Goal: Information Seeking & Learning: Learn about a topic

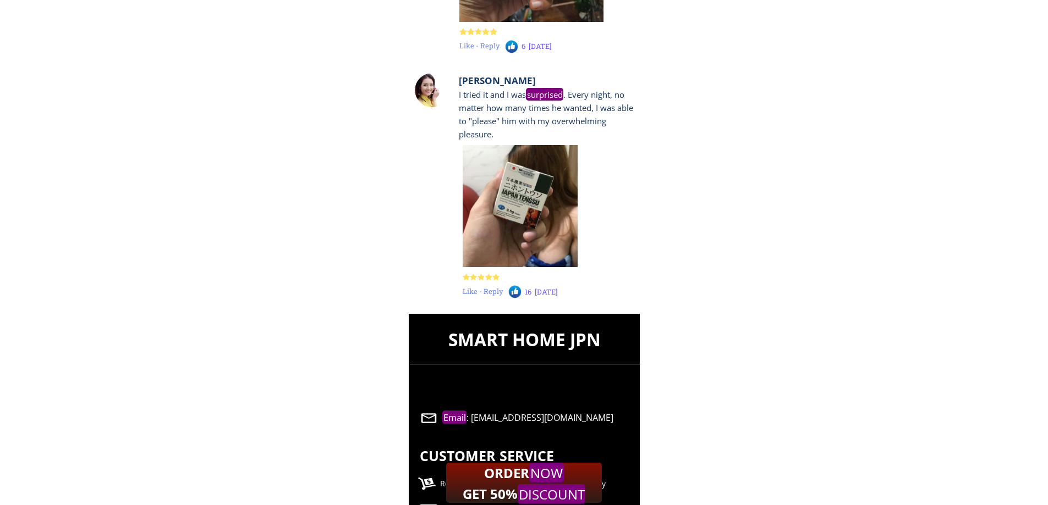
scroll to position [10853, 0]
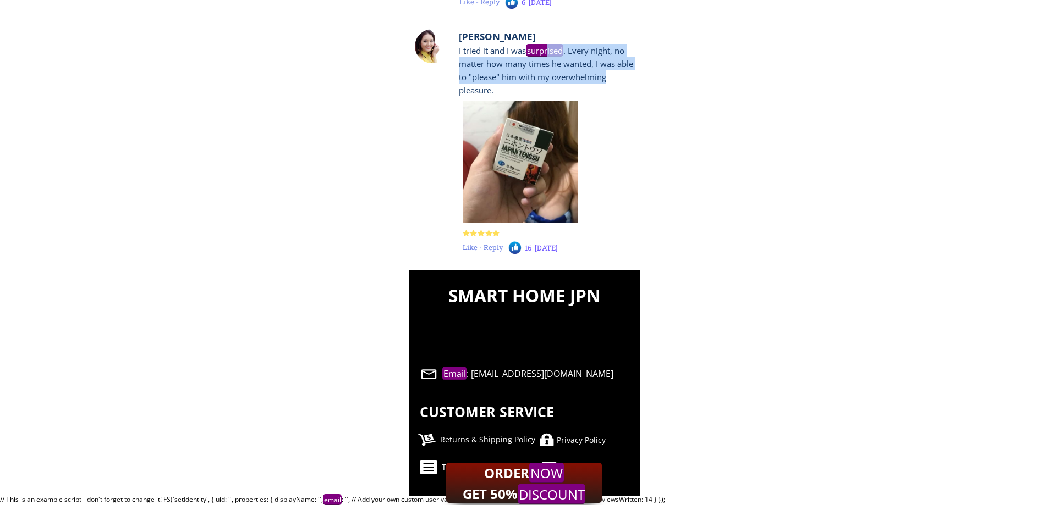
drag, startPoint x: 551, startPoint y: 56, endPoint x: 612, endPoint y: 79, distance: 64.8
click at [609, 75] on div "I tried it and I was surprised . Every night, no matter how many times he wante…" at bounding box center [547, 70] width 177 height 53
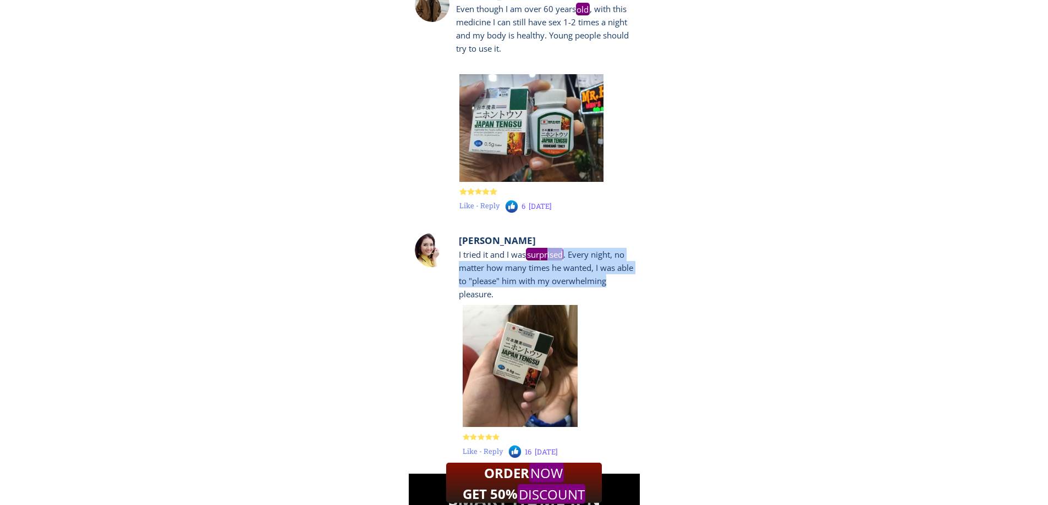
scroll to position [10523, 0]
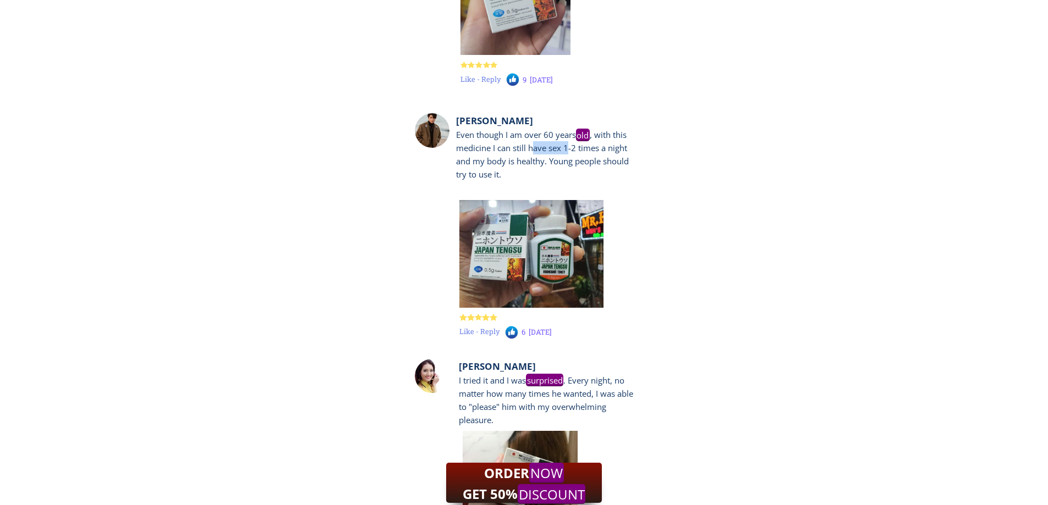
drag, startPoint x: 532, startPoint y: 150, endPoint x: 607, endPoint y: 164, distance: 76.6
click at [576, 155] on div "Even though I am over [DEMOGRAPHIC_DATA] , with this medicine I can still have …" at bounding box center [544, 154] width 177 height 53
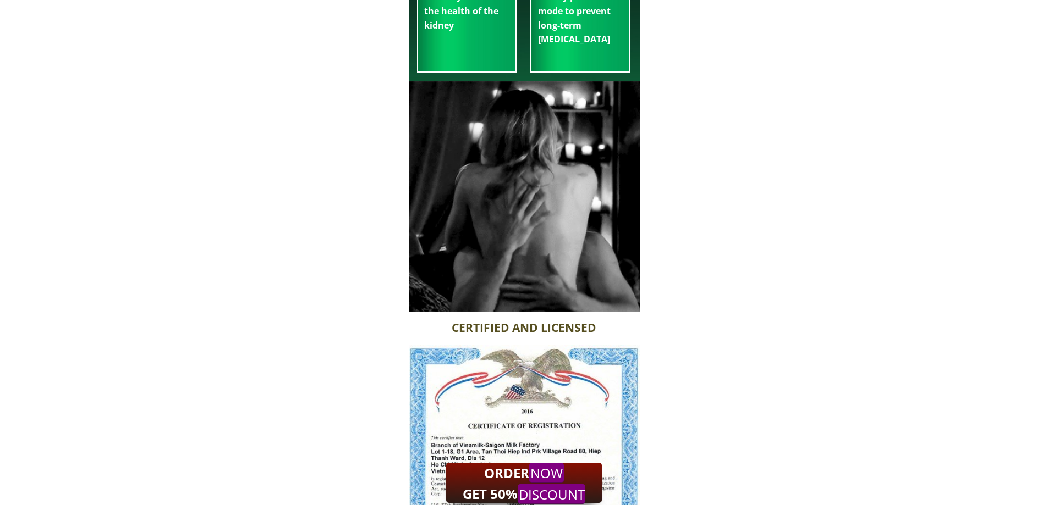
scroll to position [7224, 0]
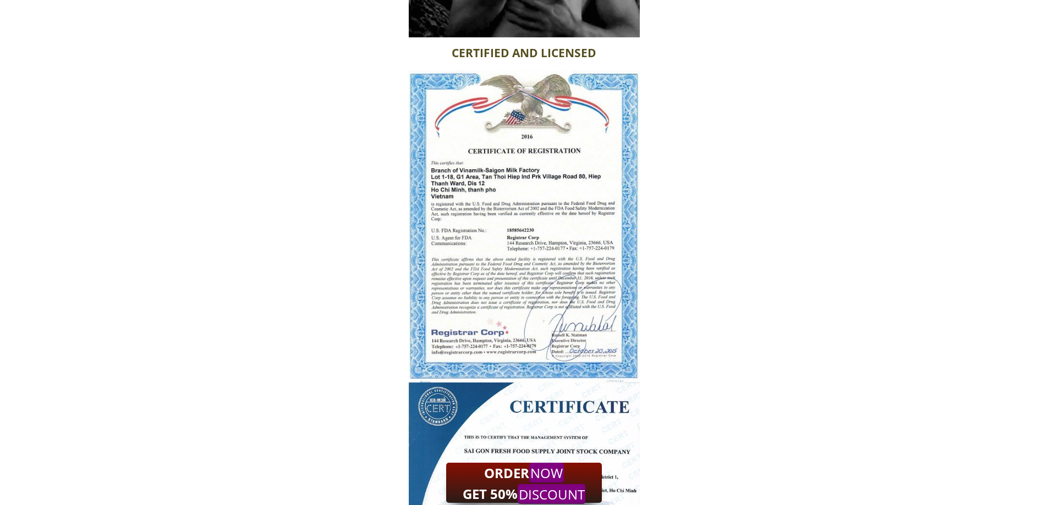
drag, startPoint x: 496, startPoint y: 227, endPoint x: 560, endPoint y: 267, distance: 76.6
click at [560, 267] on div at bounding box center [524, 226] width 231 height 312
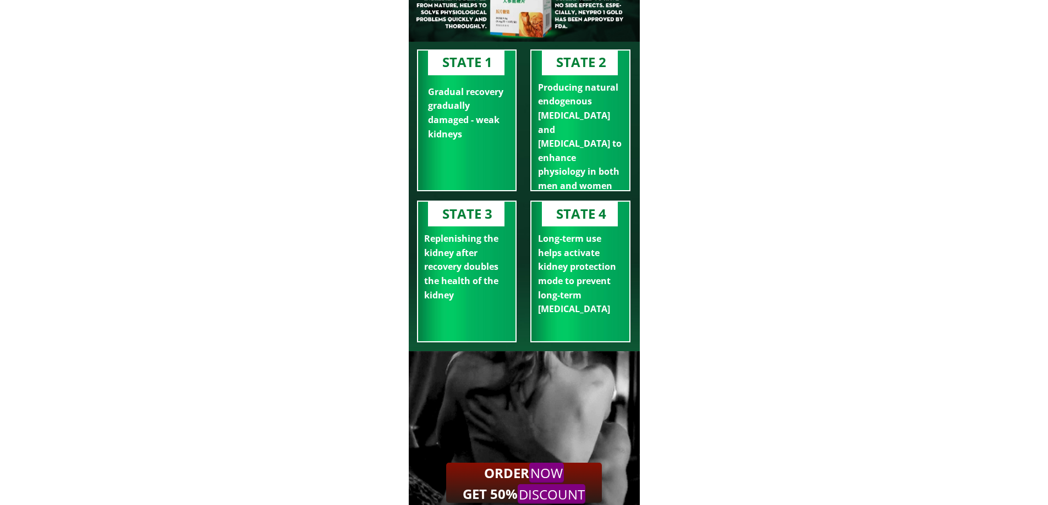
scroll to position [6674, 0]
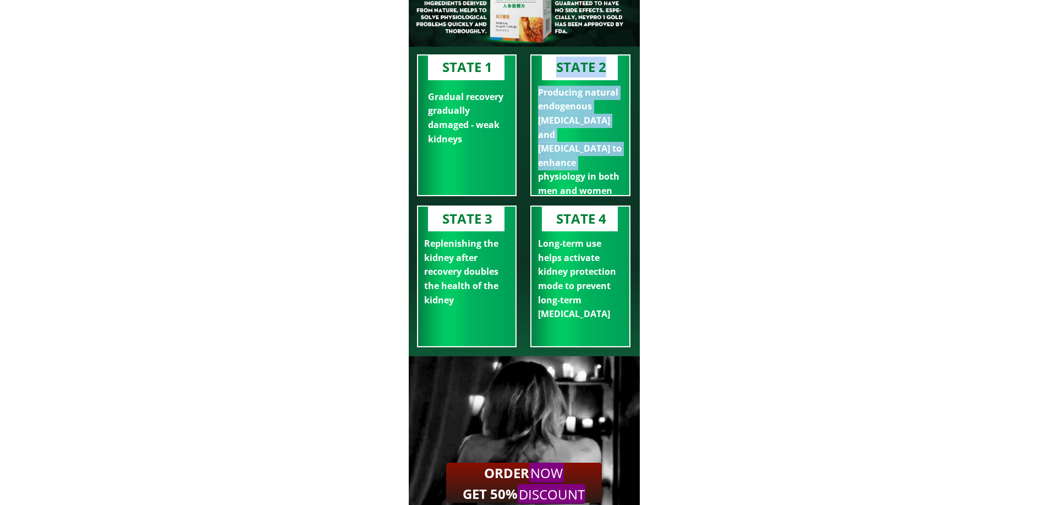
drag, startPoint x: 543, startPoint y: 144, endPoint x: 577, endPoint y: 166, distance: 41.0
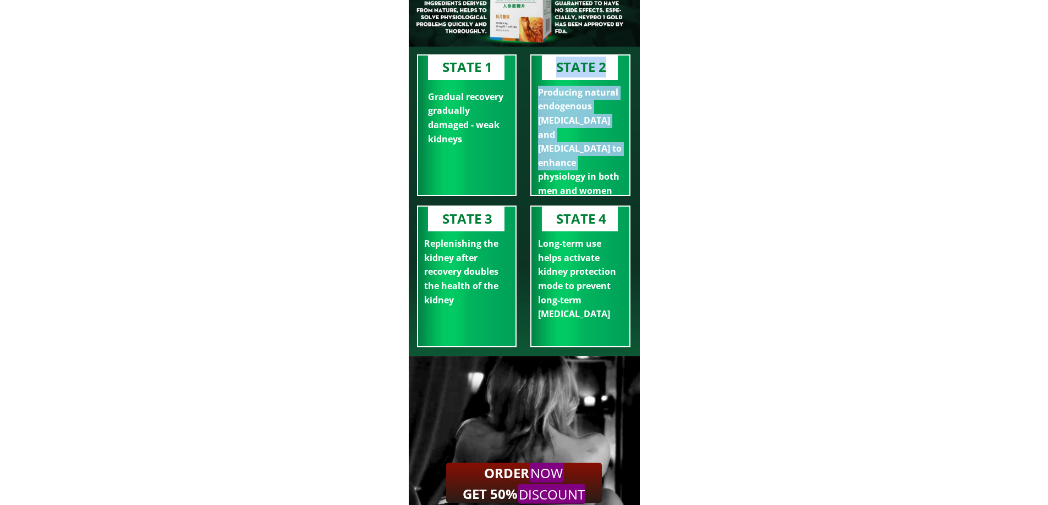
click at [577, 166] on div "STATE 2 Producing natural endogenous [MEDICAL_DATA] and [MEDICAL_DATA] to enhan…" at bounding box center [580, 125] width 100 height 142
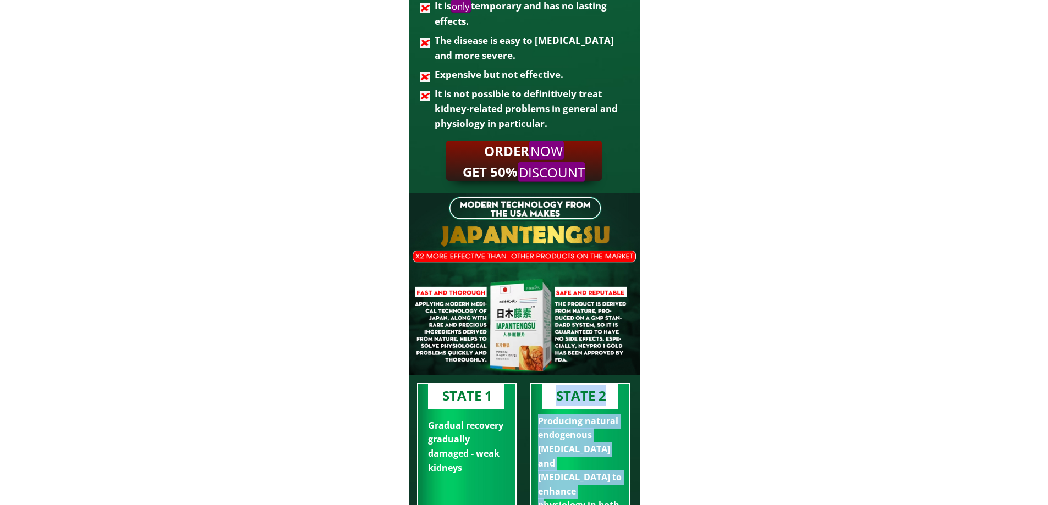
scroll to position [6344, 0]
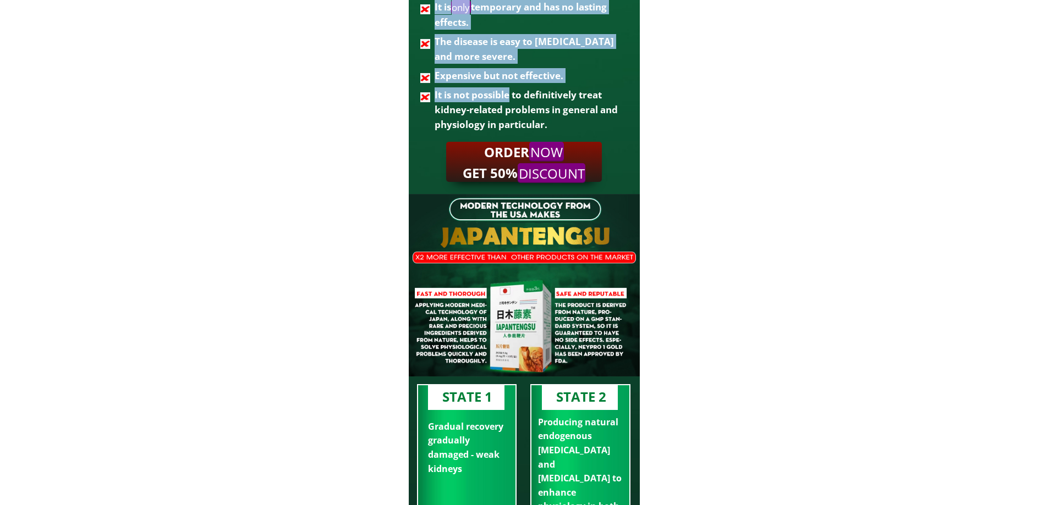
drag, startPoint x: 508, startPoint y: 100, endPoint x: 564, endPoint y: 144, distance: 71.4
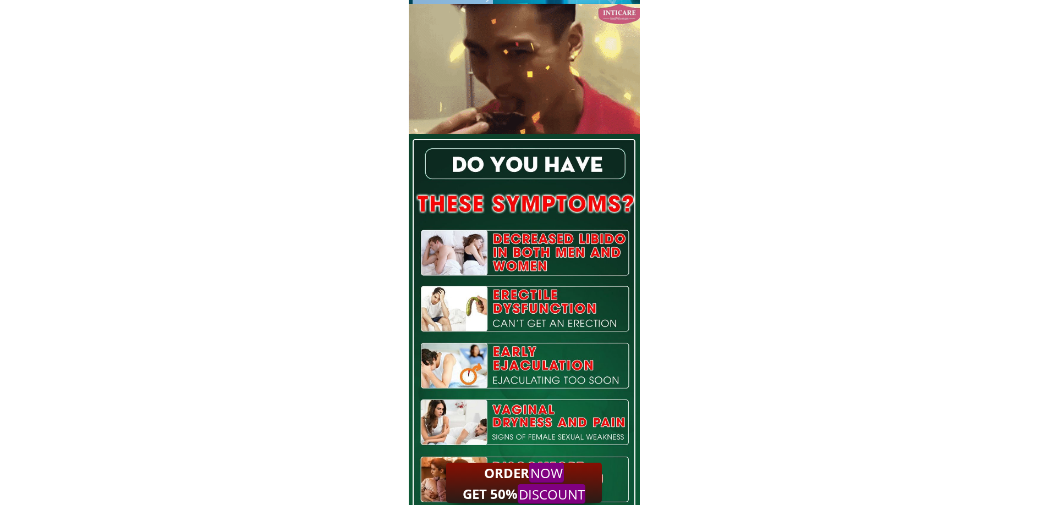
scroll to position [5134, 0]
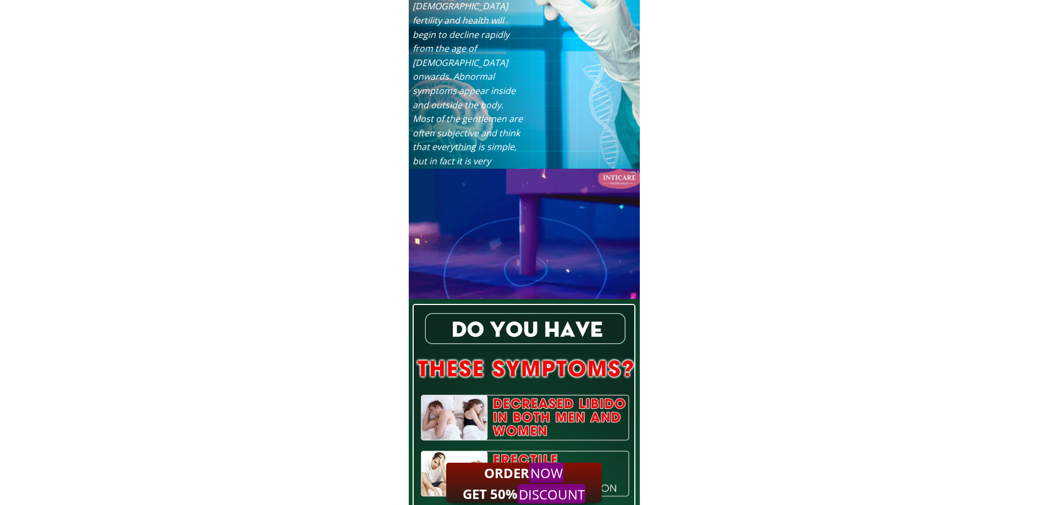
drag, startPoint x: 548, startPoint y: 216, endPoint x: 593, endPoint y: 243, distance: 53.3
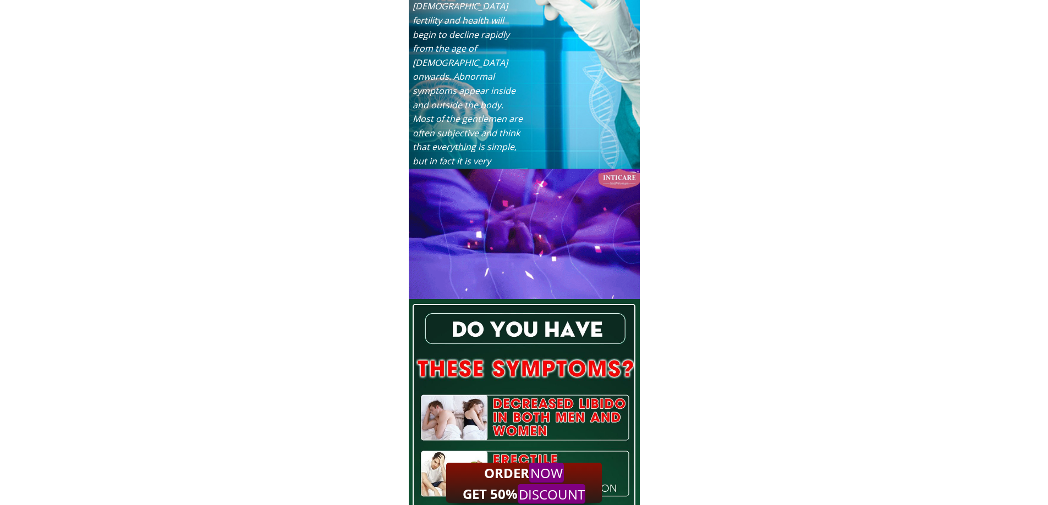
click at [592, 243] on div at bounding box center [525, 234] width 233 height 130
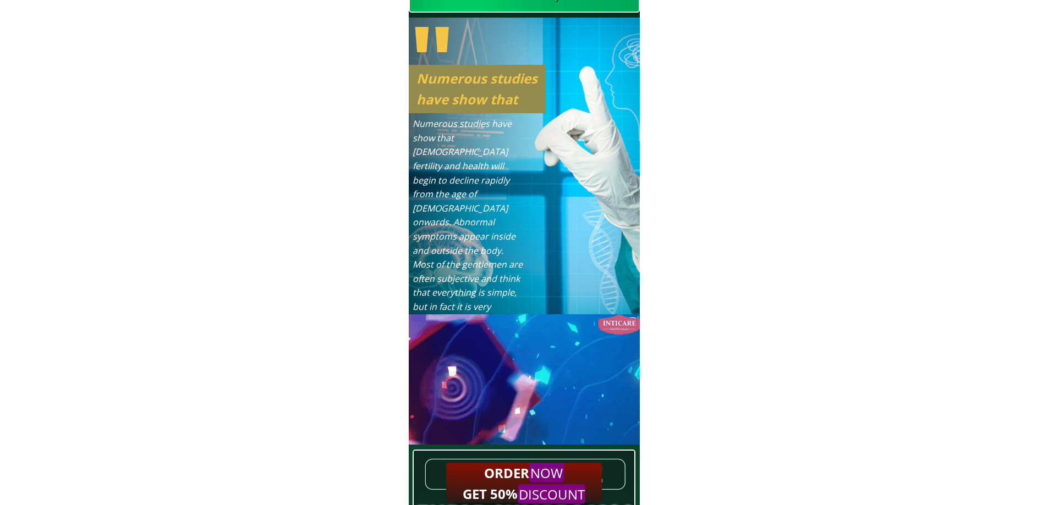
scroll to position [4859, 0]
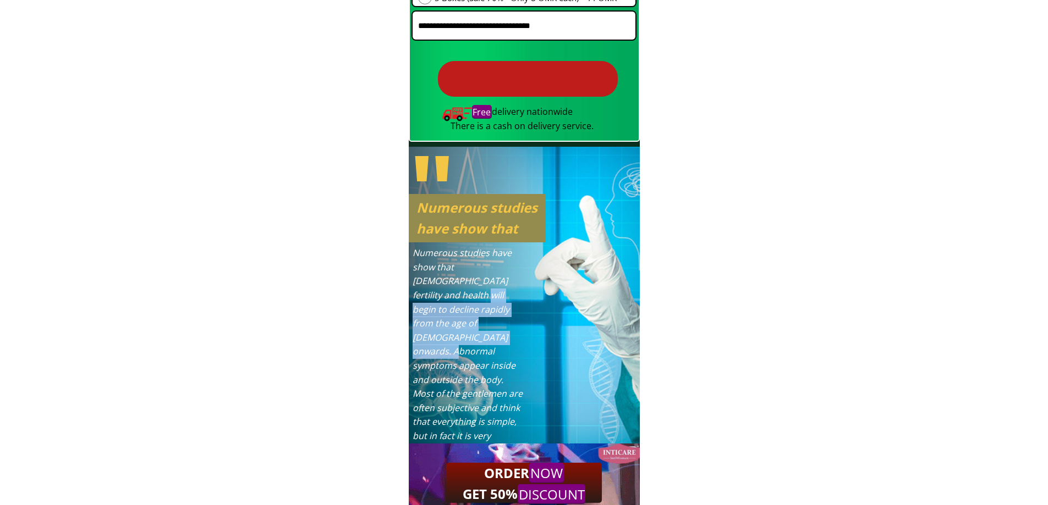
drag, startPoint x: 464, startPoint y: 299, endPoint x: 515, endPoint y: 345, distance: 69.3
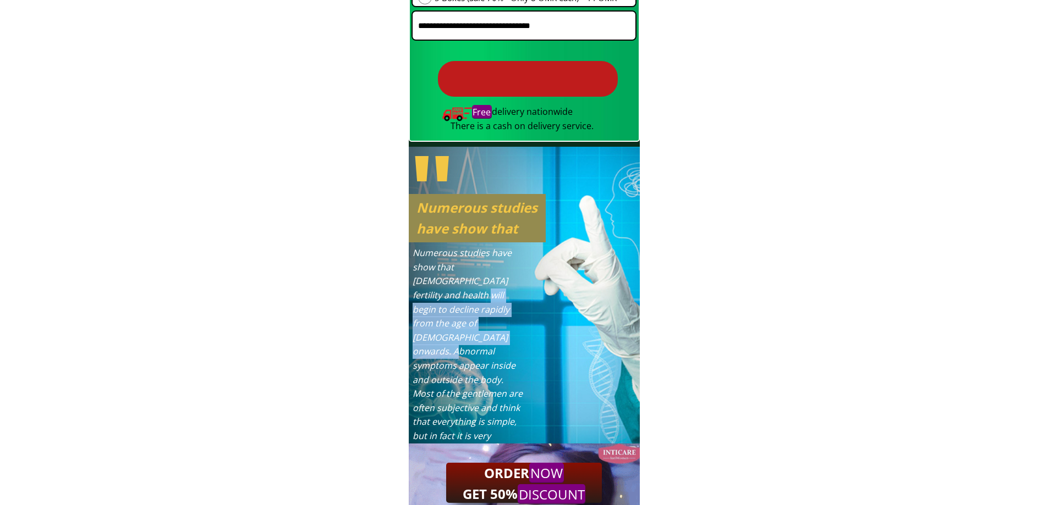
click at [515, 345] on div "Numerous studies have show that [DEMOGRAPHIC_DATA] fertility and health will be…" at bounding box center [467, 351] width 111 height 211
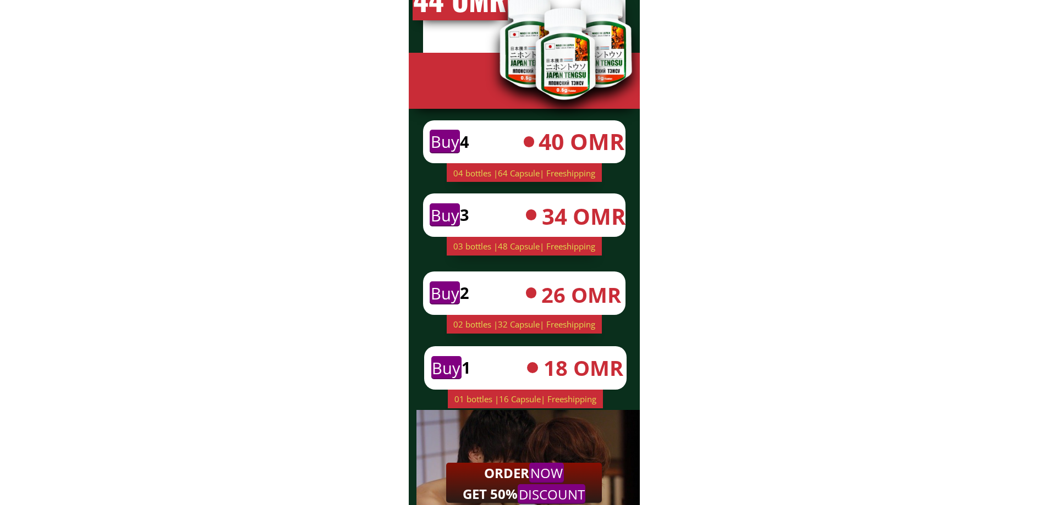
scroll to position [3814, 0]
